Goal: Information Seeking & Learning: Understand process/instructions

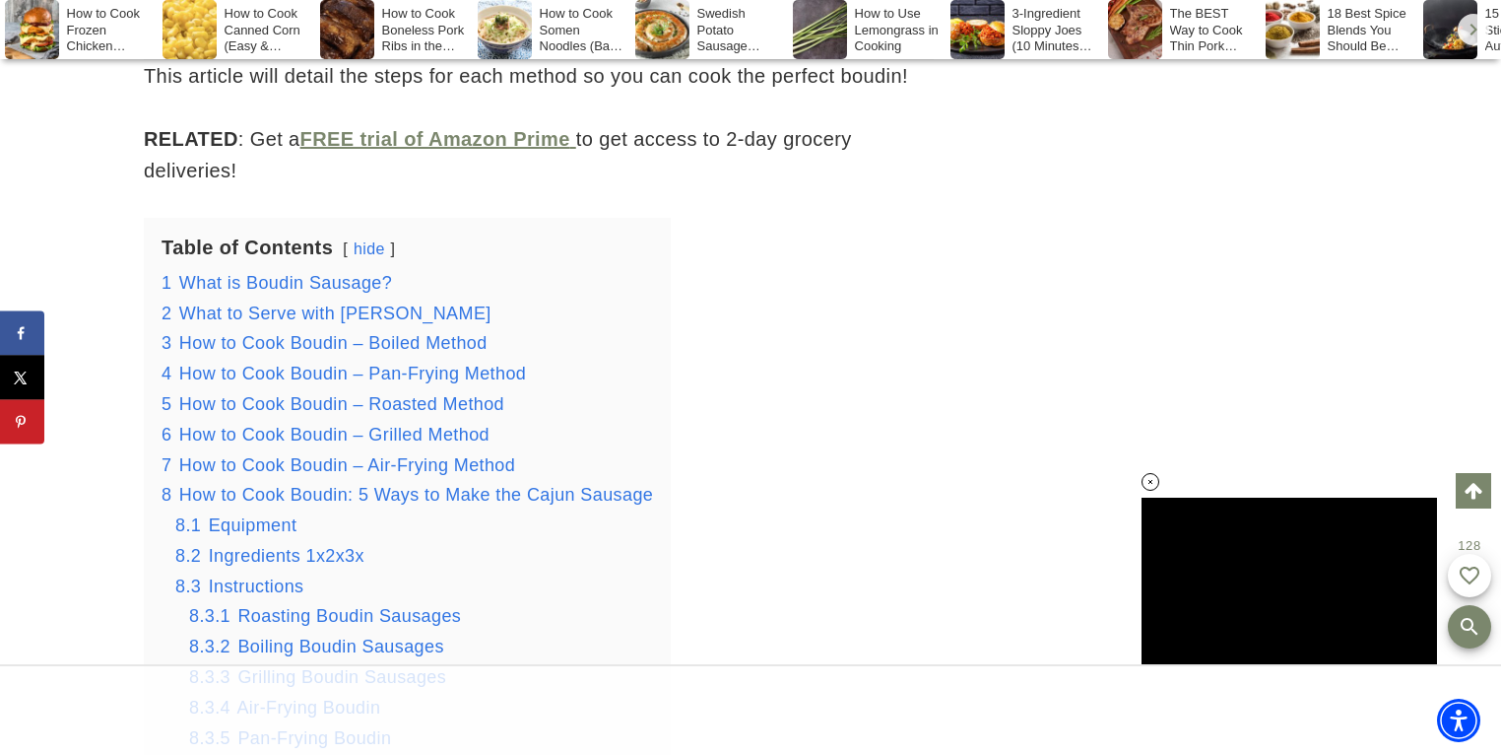
scroll to position [2444, 0]
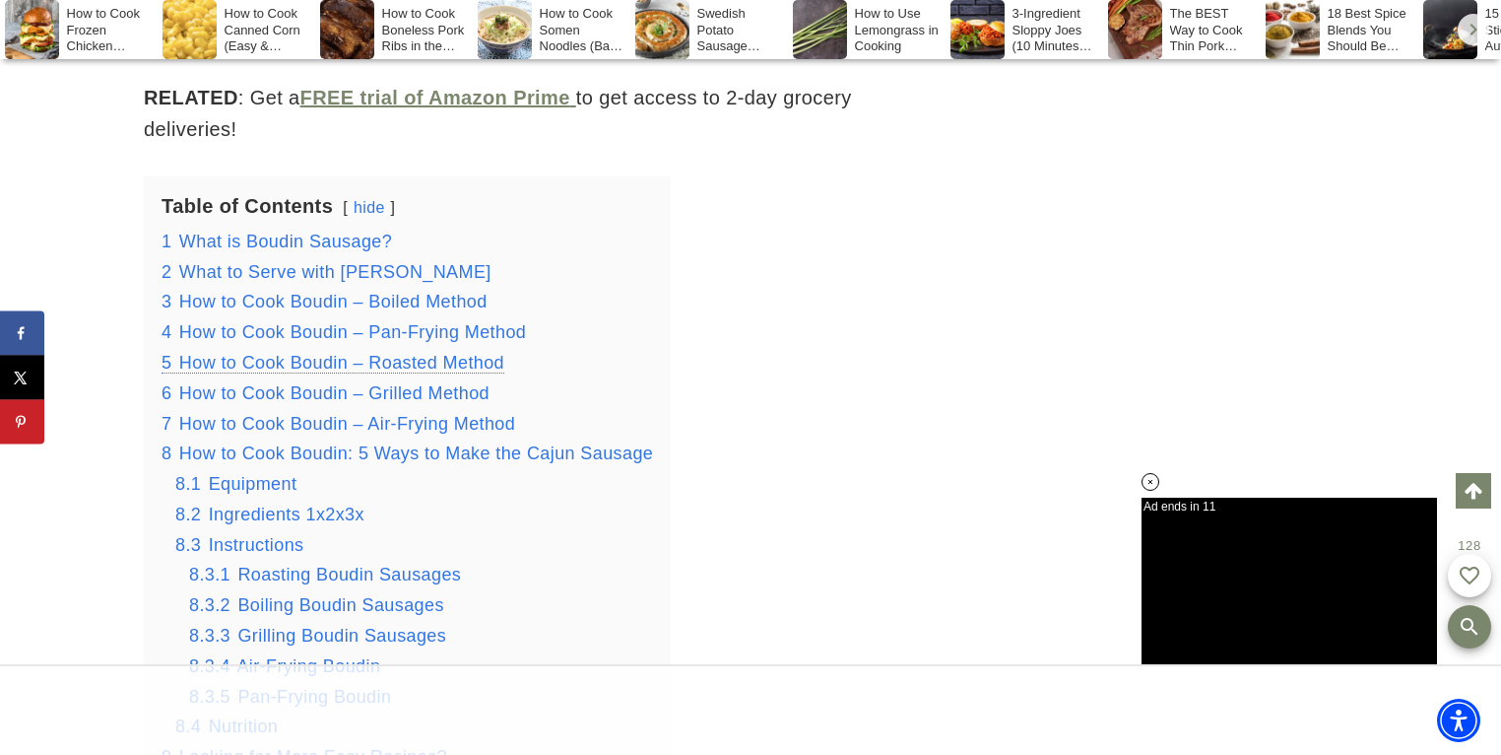
click at [259, 363] on span "How to Cook Boudin – Roasted Method" at bounding box center [341, 363] width 325 height 20
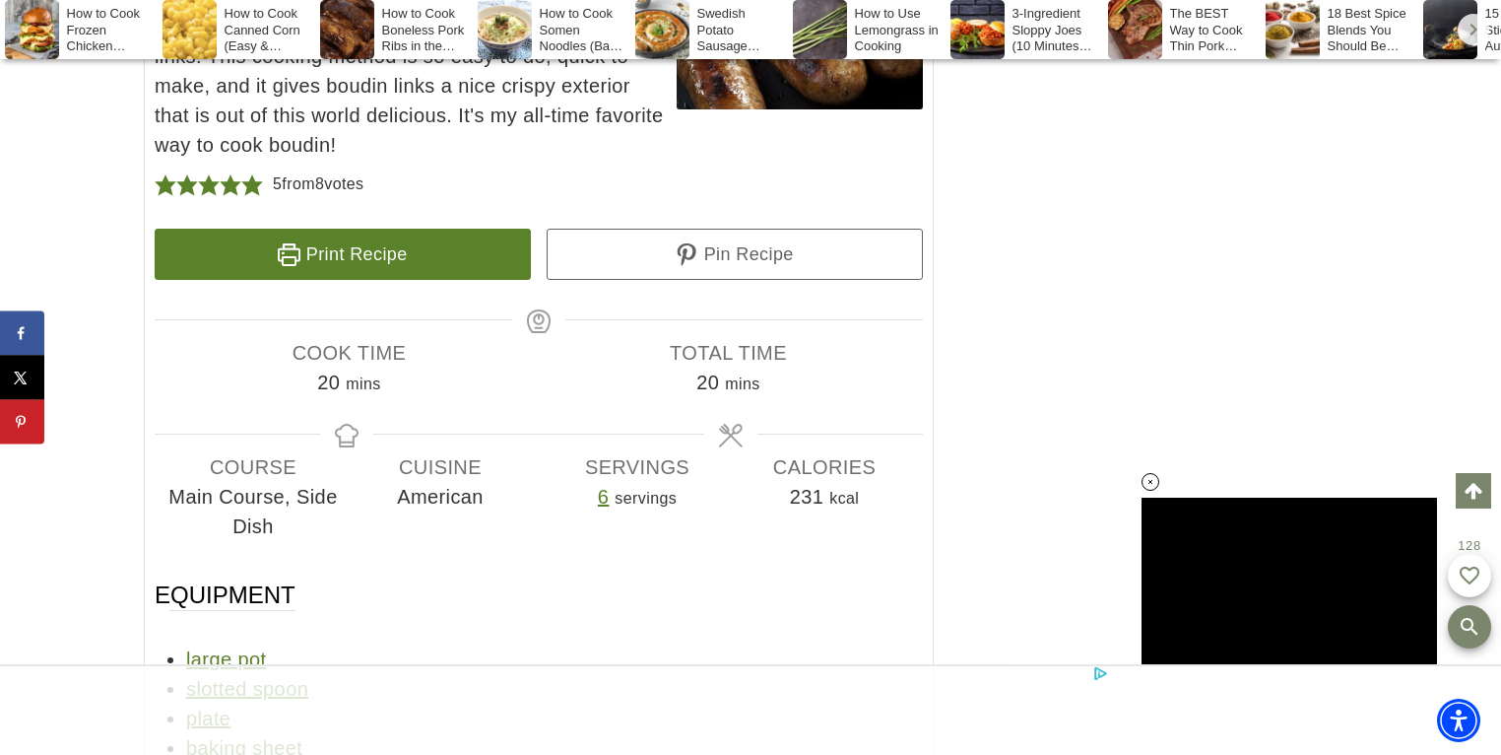
scroll to position [11218, 0]
